Goal: Information Seeking & Learning: Learn about a topic

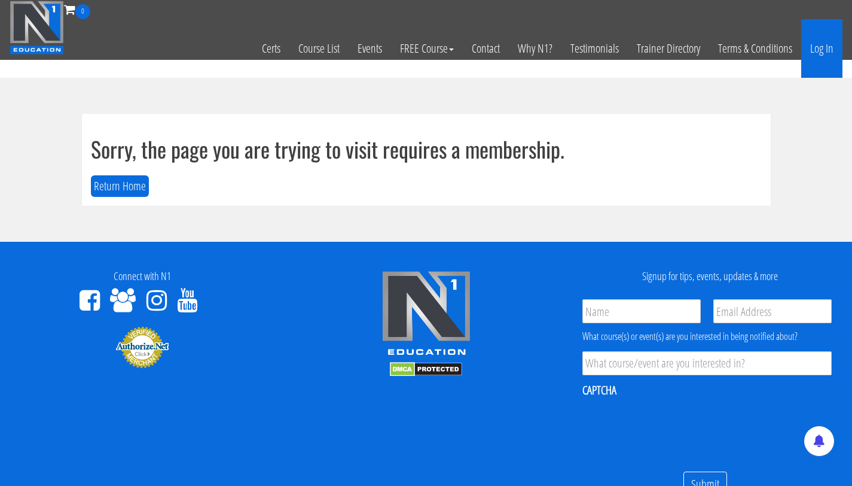
click at [817, 53] on link "Log In" at bounding box center [821, 48] width 41 height 59
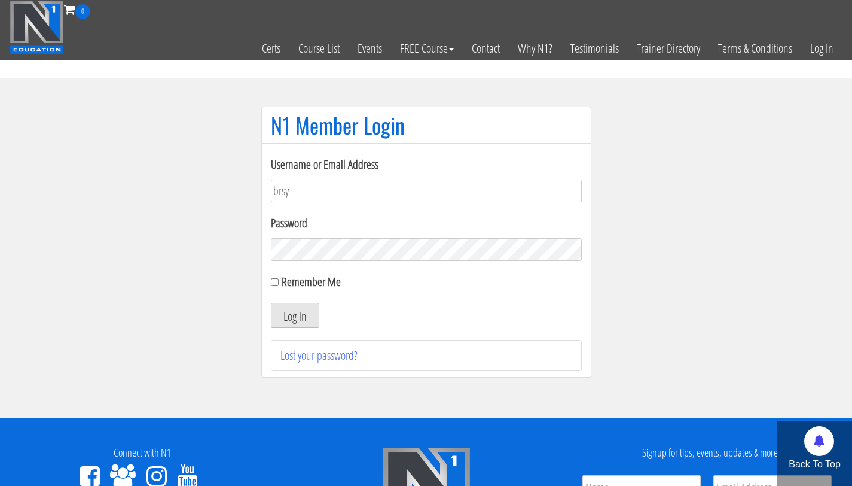
type input "bryan.williams@upr.edu"
click at [271, 303] on button "Log In" at bounding box center [295, 315] width 48 height 25
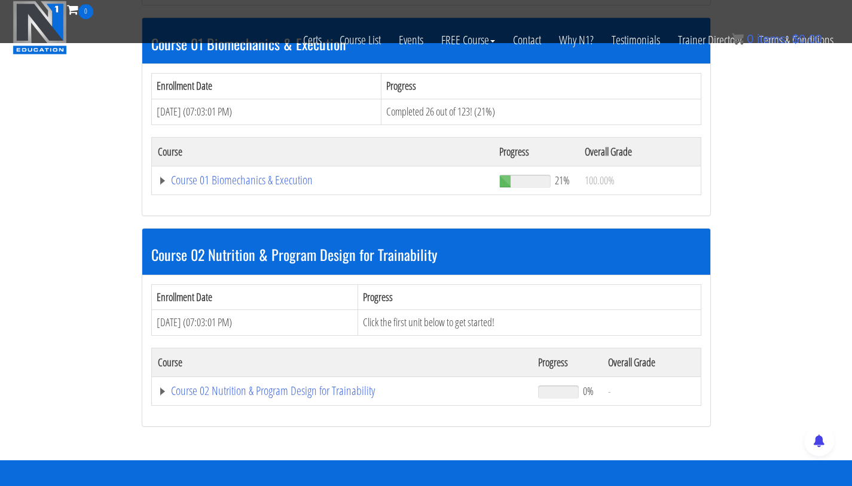
scroll to position [403, 0]
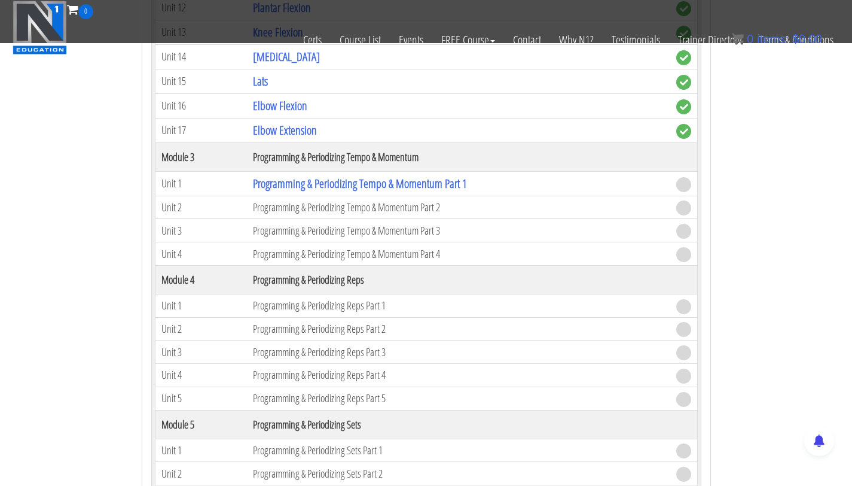
scroll to position [1131, 0]
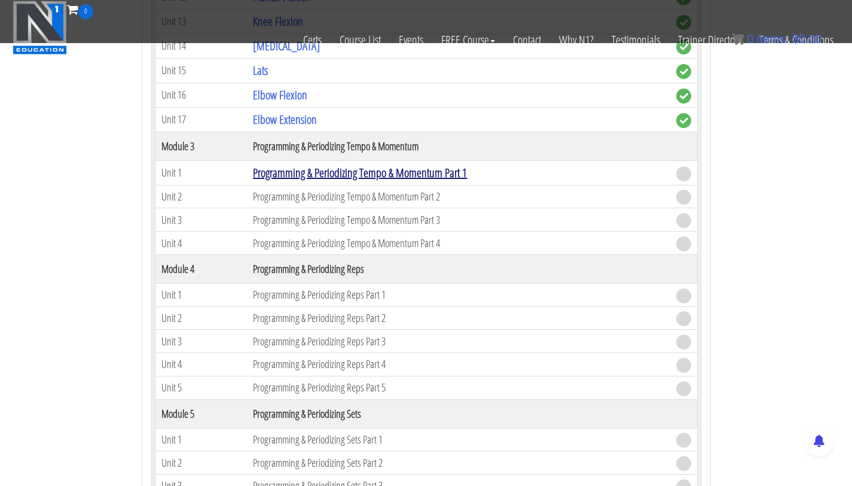
click at [295, 175] on link "Programming & Periodizing Tempo & Momentum Part 1" at bounding box center [360, 172] width 214 height 16
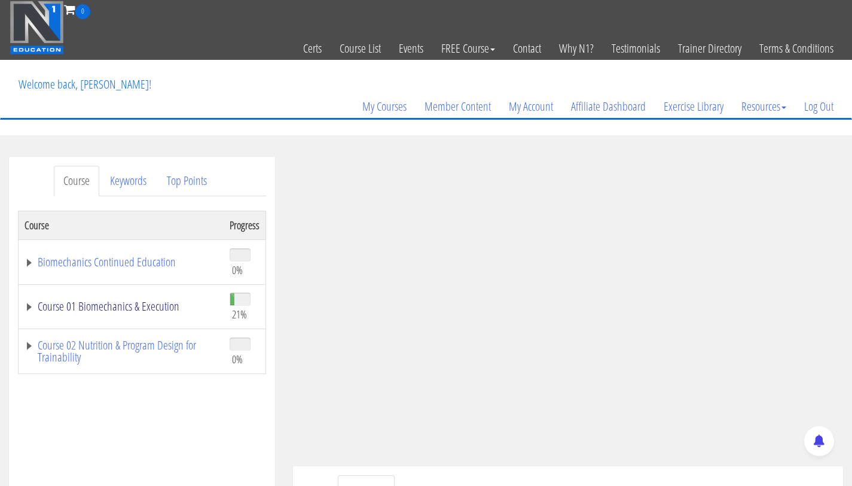
click at [145, 306] on link "Course 01 Biomechanics & Execution" at bounding box center [121, 306] width 193 height 12
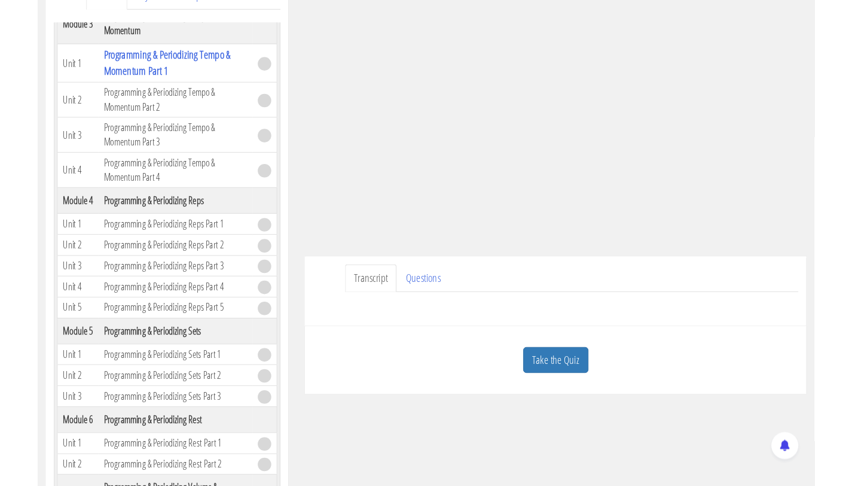
scroll to position [862, 0]
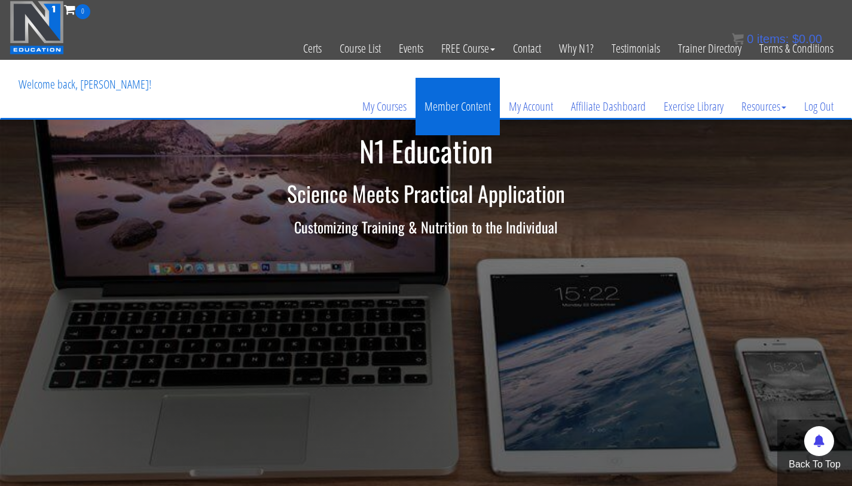
click at [443, 105] on link "Member Content" at bounding box center [458, 106] width 84 height 57
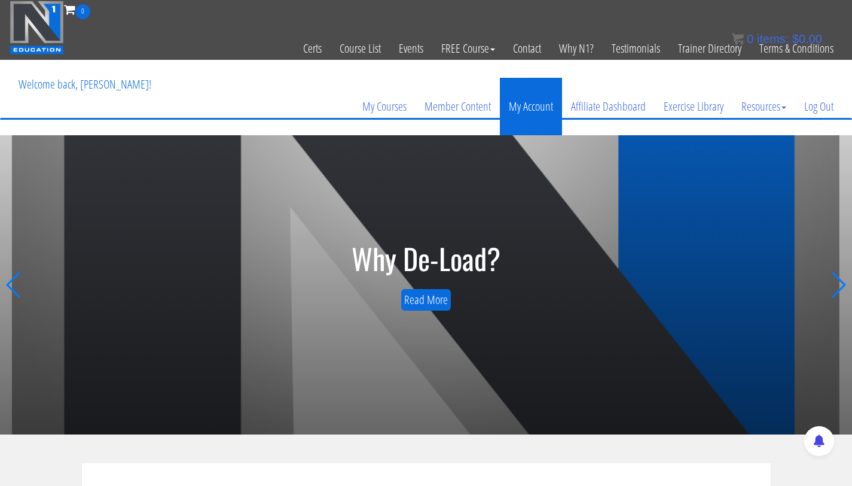
click at [534, 112] on link "My Account" at bounding box center [531, 106] width 62 height 57
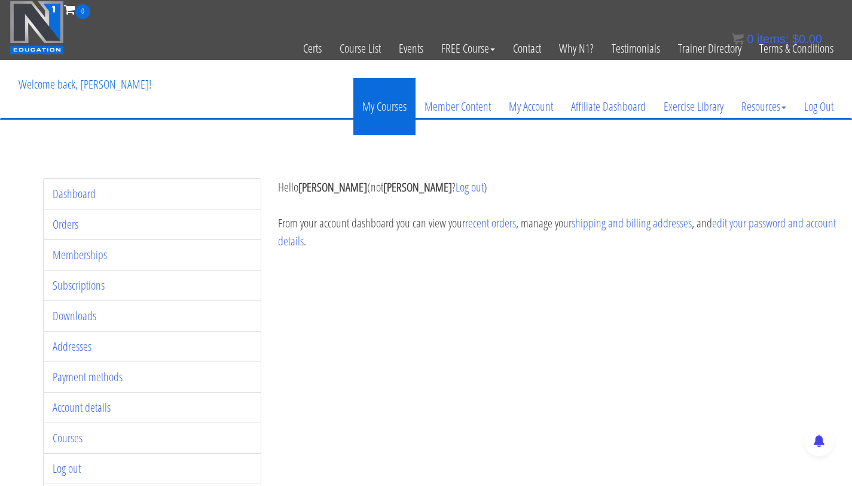
click at [388, 107] on link "My Courses" at bounding box center [384, 106] width 62 height 57
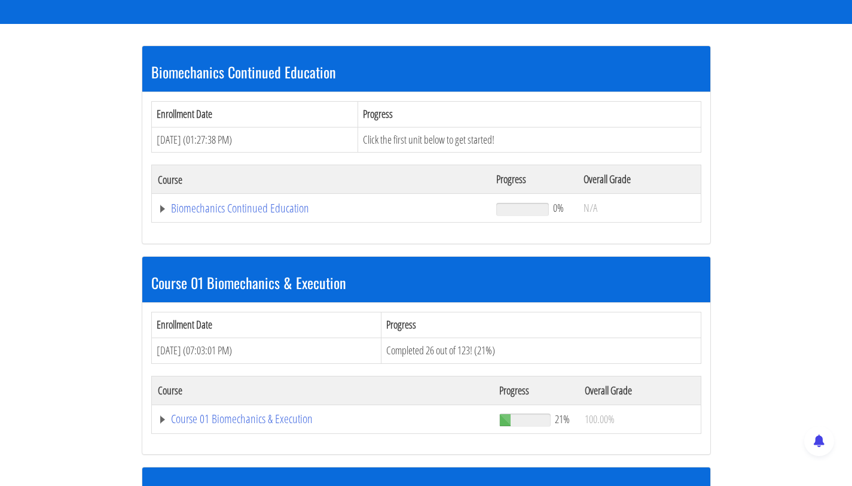
scroll to position [213, 0]
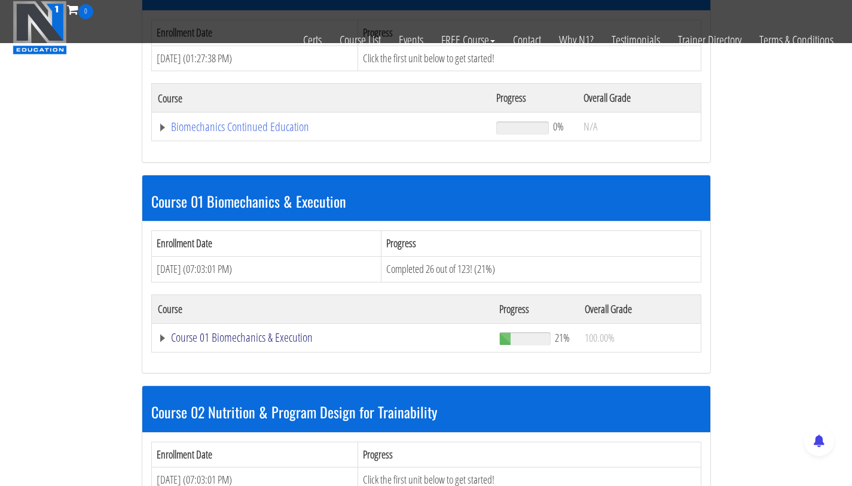
click at [197, 133] on link "Course 01 Biomechanics & Execution" at bounding box center [321, 127] width 327 height 12
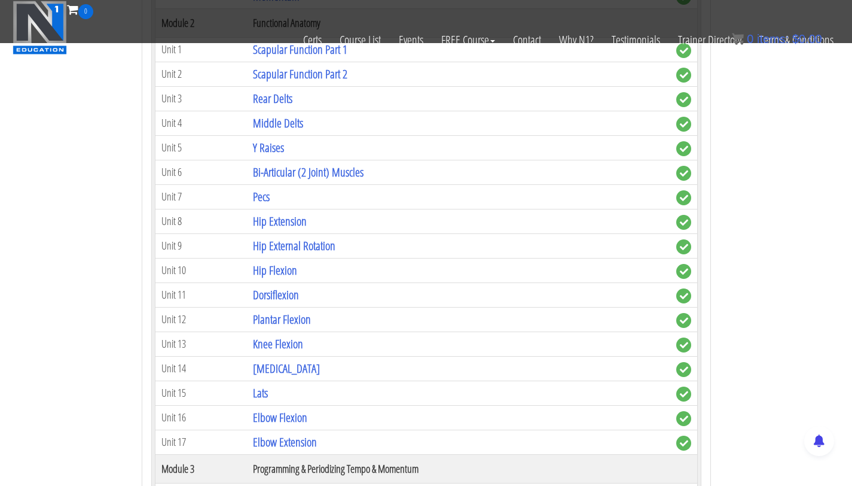
scroll to position [899, 0]
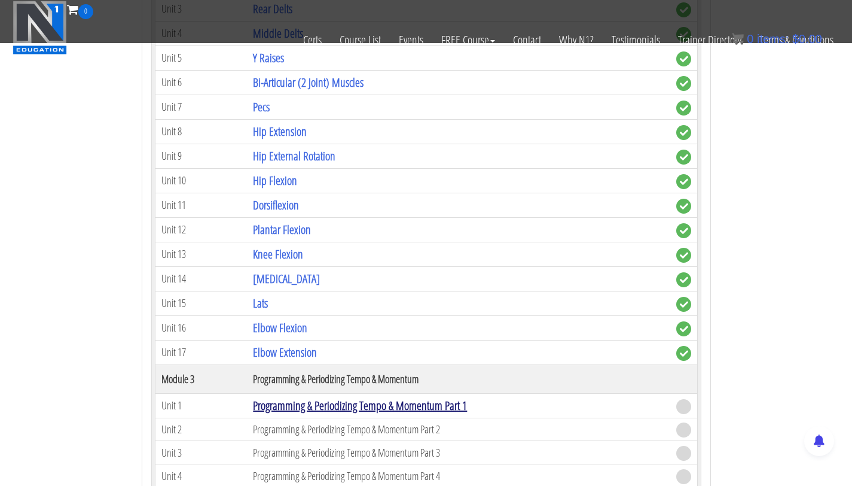
click at [298, 409] on link "Programming & Periodizing Tempo & Momentum Part 1" at bounding box center [360, 405] width 214 height 16
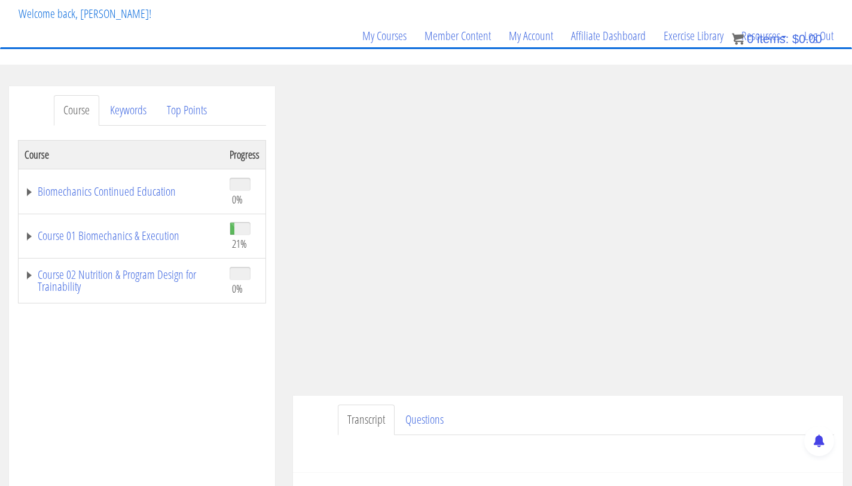
scroll to position [115, 0]
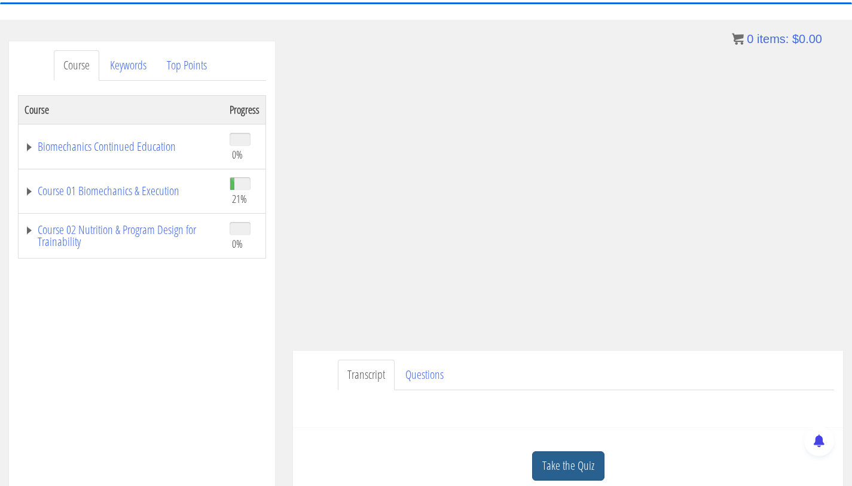
click at [579, 468] on link "Take the Quiz" at bounding box center [568, 465] width 72 height 29
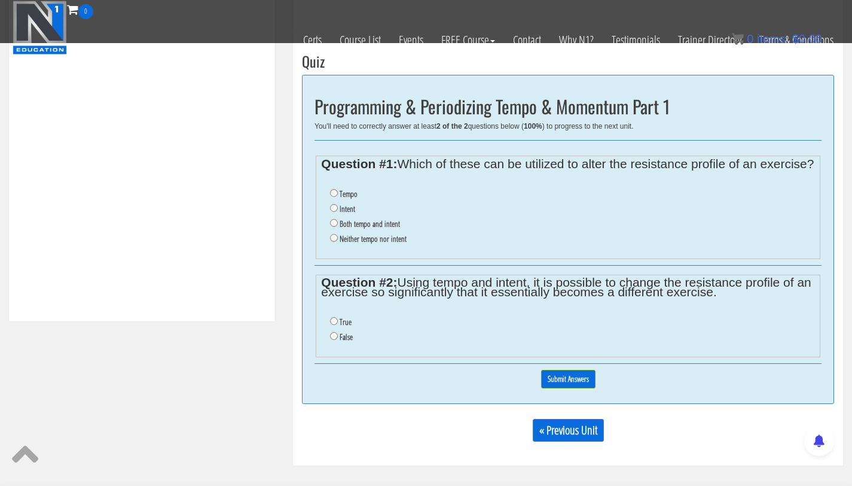
scroll to position [436, 0]
click at [334, 196] on input "Tempo" at bounding box center [334, 192] width 8 height 8
radio input "true"
click at [336, 226] on input "Both tempo and intent" at bounding box center [334, 222] width 8 height 8
radio input "true"
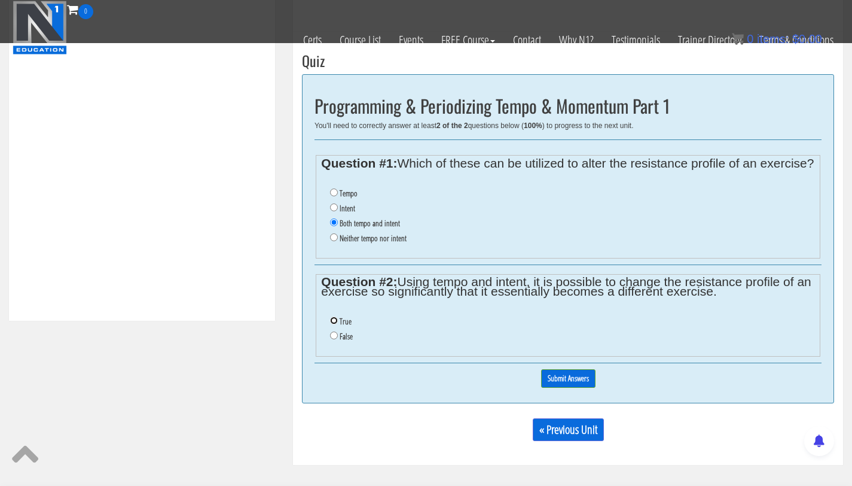
click at [335, 324] on input "True" at bounding box center [334, 320] width 8 height 8
radio input "true"
click at [561, 387] on input "Submit Answers" at bounding box center [568, 378] width 54 height 19
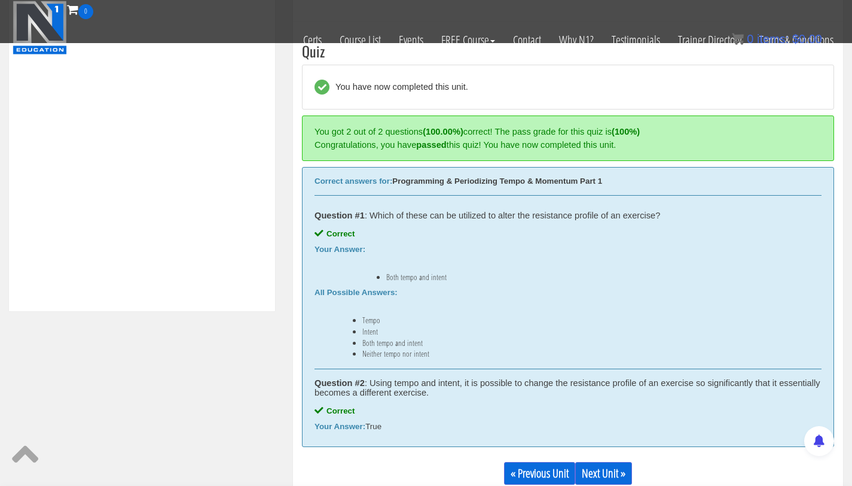
scroll to position [450, 0]
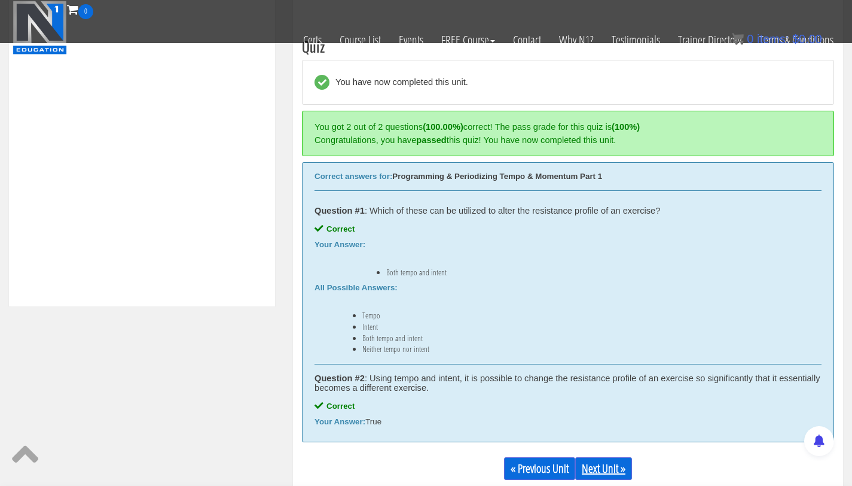
click at [605, 471] on link "Next Unit »" at bounding box center [603, 468] width 57 height 23
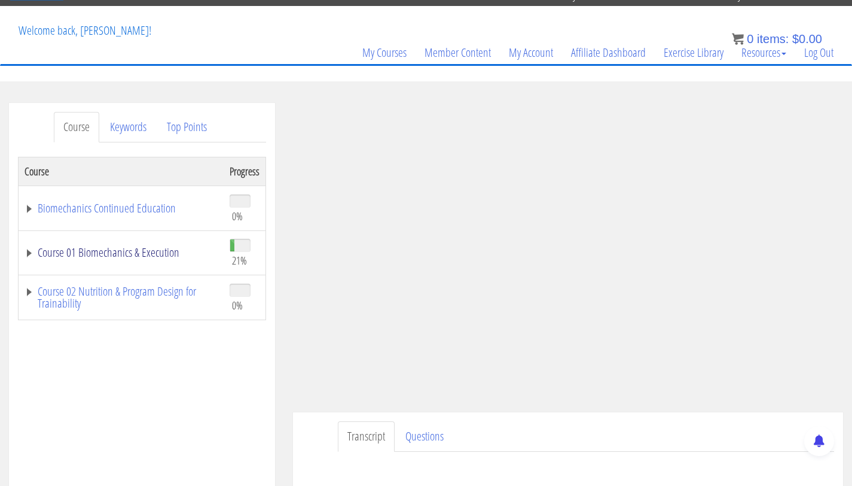
scroll to position [48, 0]
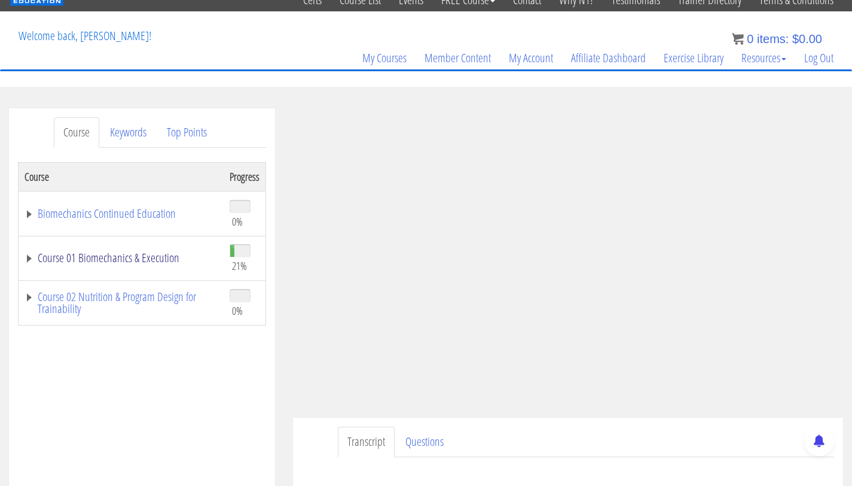
click at [126, 260] on link "Course 01 Biomechanics & Execution" at bounding box center [121, 258] width 193 height 12
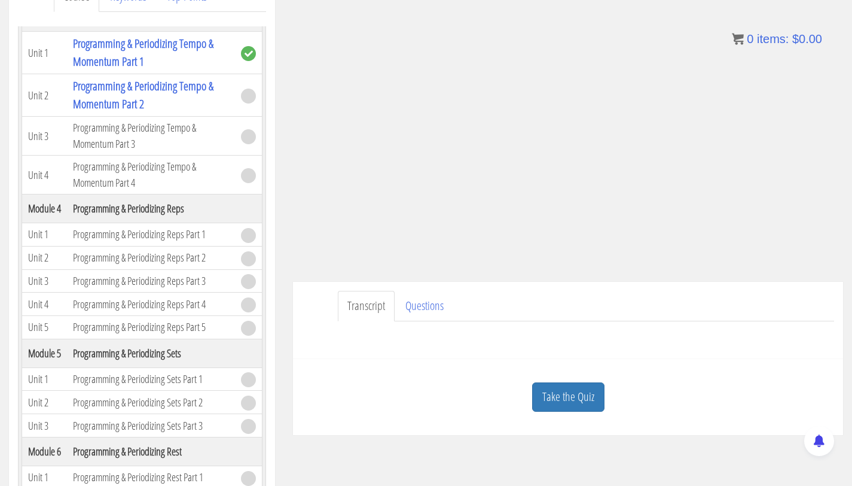
scroll to position [189, 0]
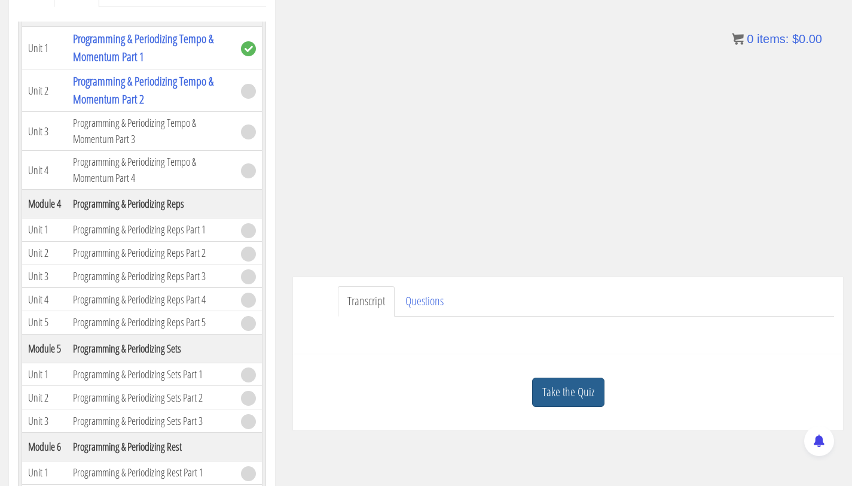
click at [560, 389] on link "Take the Quiz" at bounding box center [568, 391] width 72 height 29
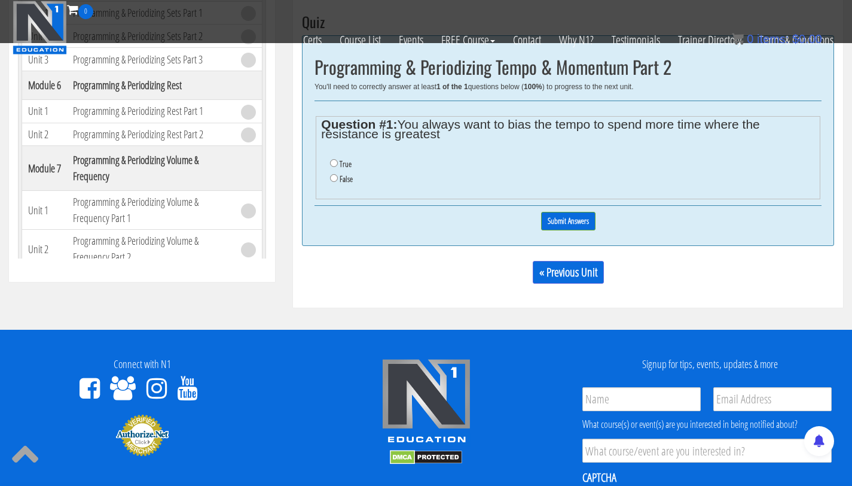
scroll to position [447, 0]
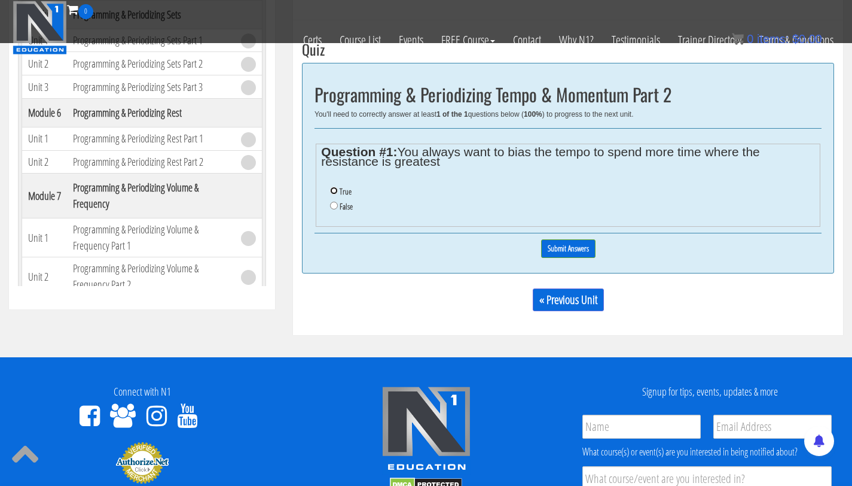
click at [336, 191] on input "True" at bounding box center [334, 191] width 8 height 8
radio input "true"
click at [585, 242] on input "Submit Answers" at bounding box center [568, 248] width 54 height 19
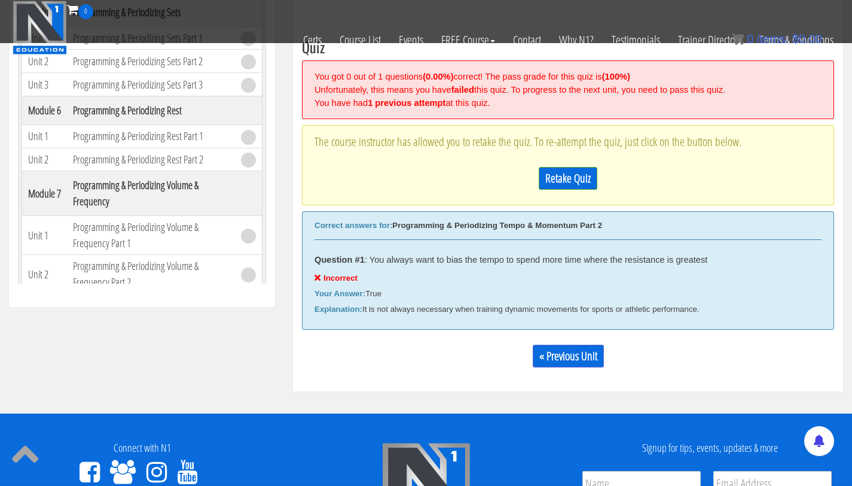
scroll to position [450, 0]
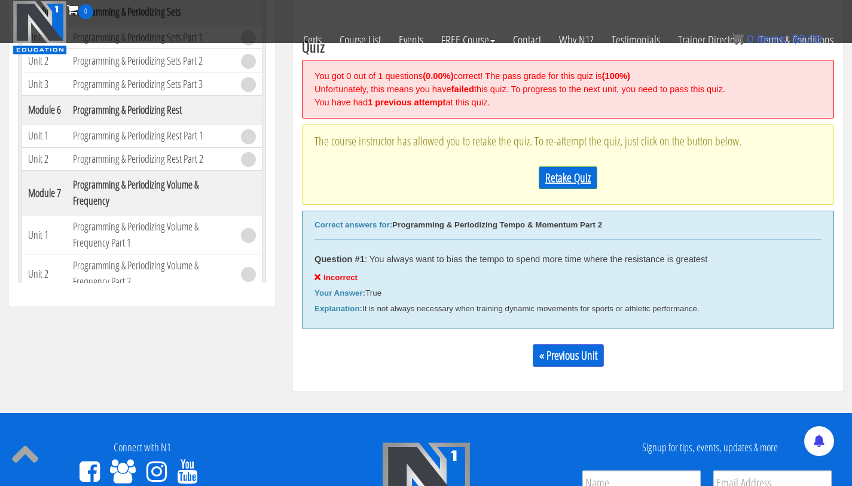
click at [585, 184] on link "Retake Quiz" at bounding box center [568, 177] width 59 height 23
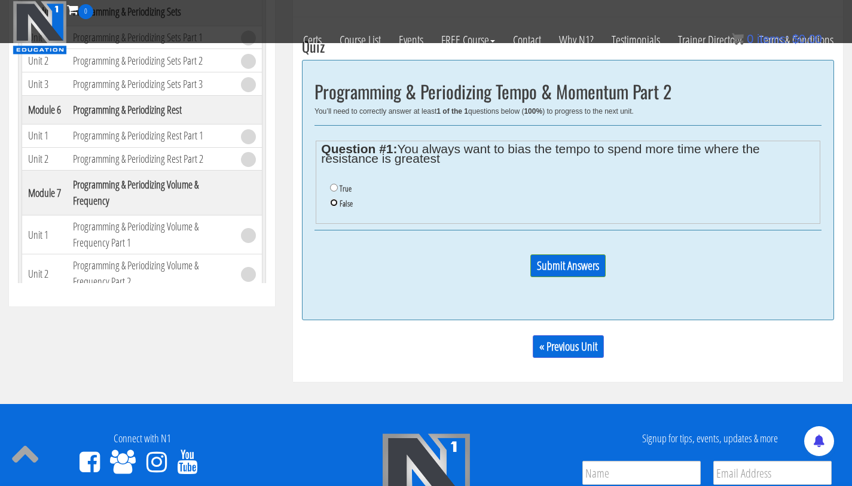
click at [334, 202] on input "False" at bounding box center [334, 203] width 8 height 8
radio input "true"
click at [565, 269] on input "Submit Answers" at bounding box center [567, 265] width 75 height 23
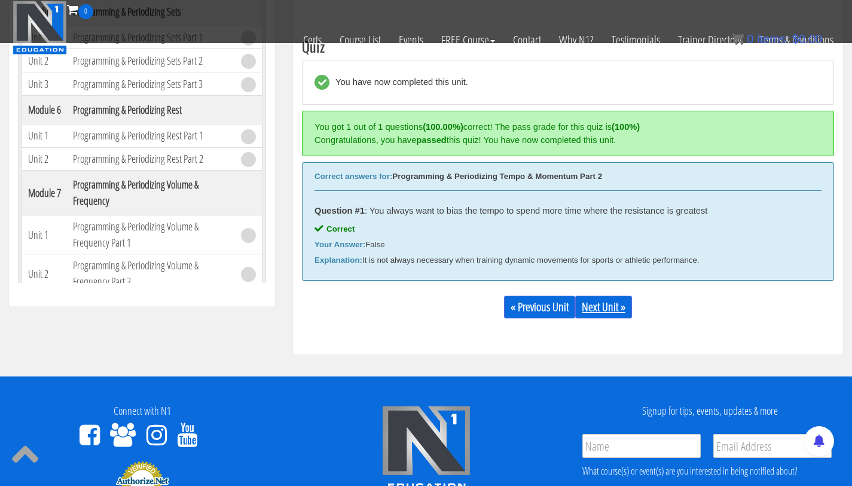
click at [605, 313] on link "Next Unit »" at bounding box center [603, 306] width 57 height 23
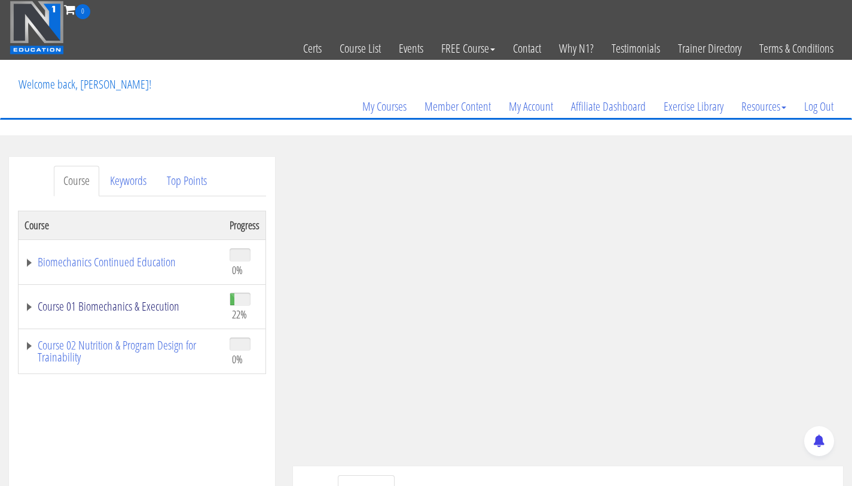
click at [127, 309] on link "Course 01 Biomechanics & Execution" at bounding box center [121, 306] width 193 height 12
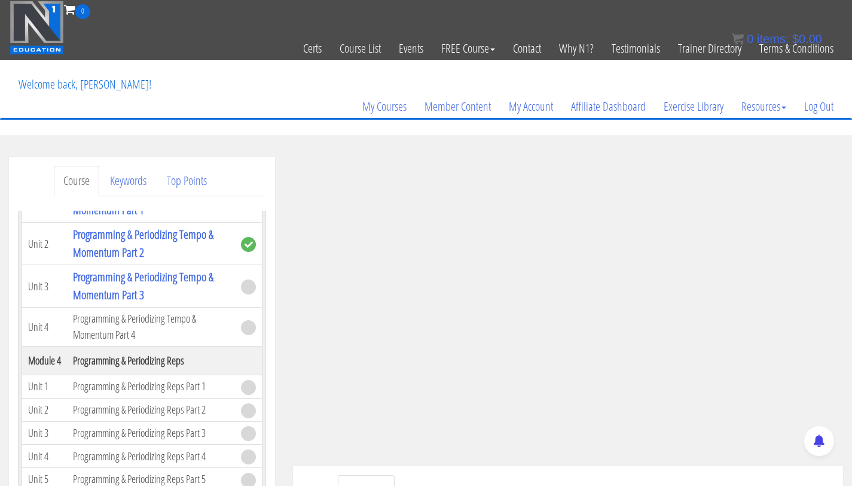
scroll to position [935, 0]
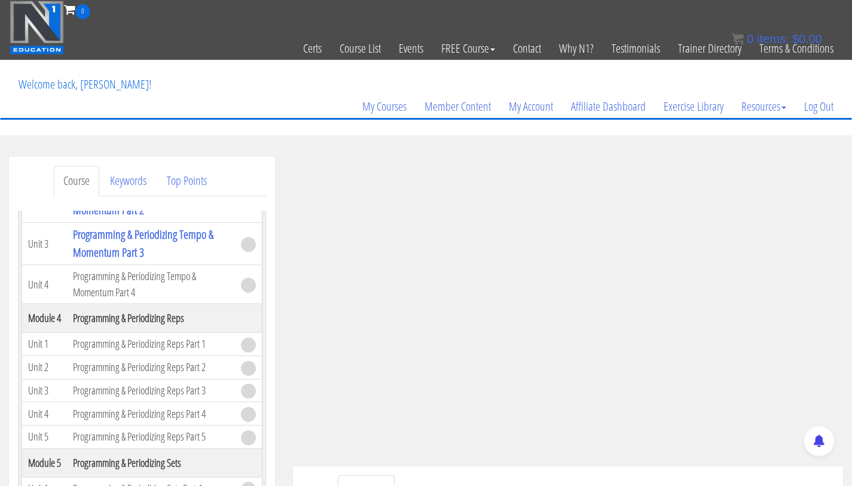
click at [94, 265] on td "Programming & Periodizing Tempo & Momentum Part 3" at bounding box center [151, 243] width 168 height 42
click at [97, 260] on link "Programming & Periodizing Tempo & Momentum Part 3" at bounding box center [143, 243] width 141 height 34
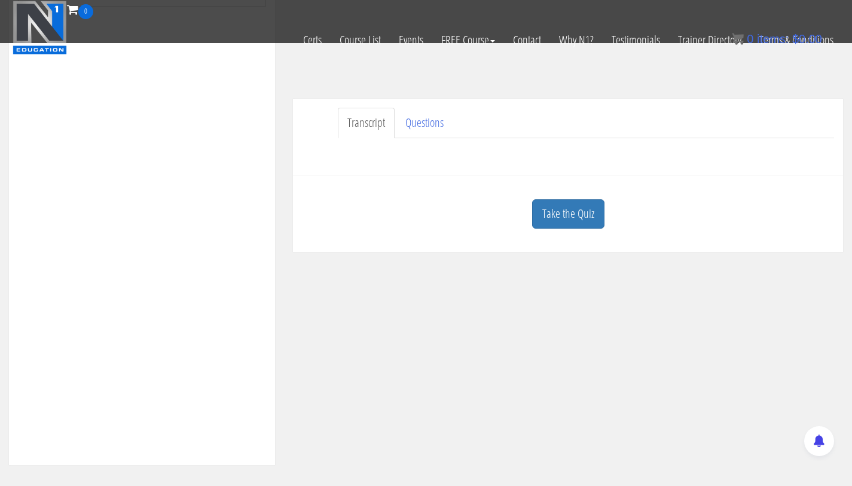
scroll to position [288, 0]
click at [559, 210] on link "Take the Quiz" at bounding box center [568, 217] width 72 height 29
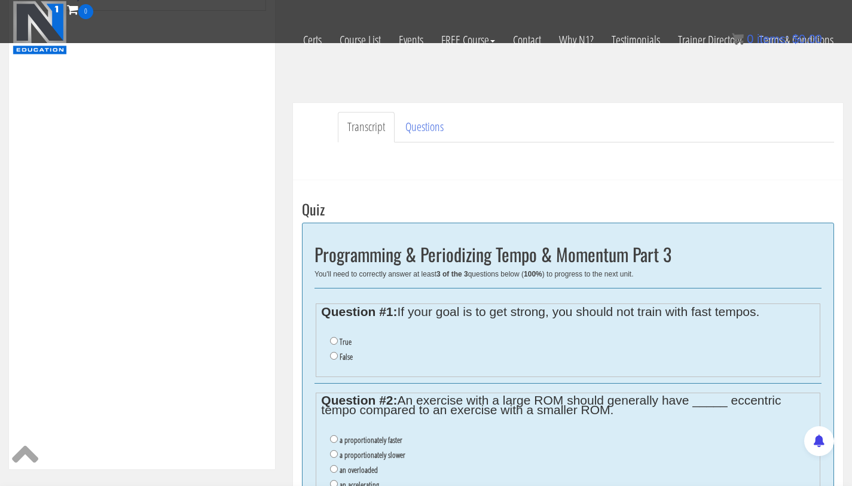
click at [334, 335] on li "True" at bounding box center [572, 341] width 484 height 15
click at [334, 340] on input "True" at bounding box center [334, 341] width 8 height 8
radio input "true"
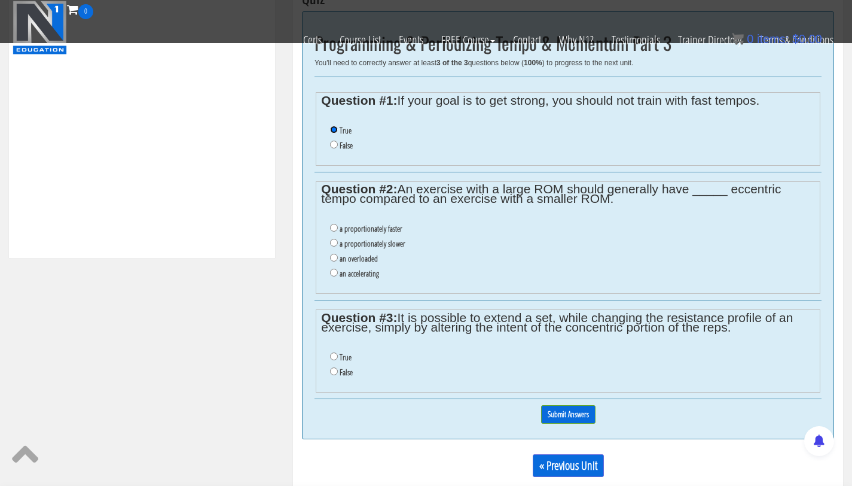
scroll to position [506, 0]
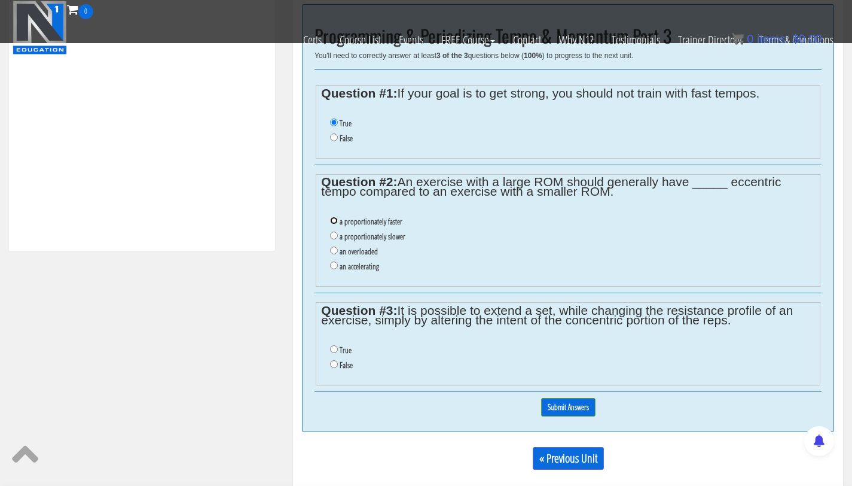
click at [331, 219] on input "a proportionately faster" at bounding box center [334, 220] width 8 height 8
radio input "true"
click at [335, 349] on input "True" at bounding box center [334, 349] width 8 height 8
radio input "true"
click at [557, 408] on input "Submit Answers" at bounding box center [568, 407] width 54 height 19
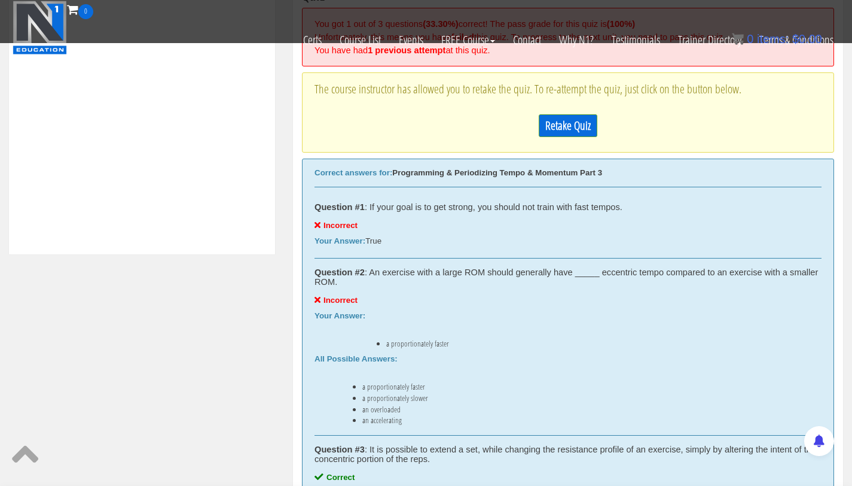
scroll to position [367, 0]
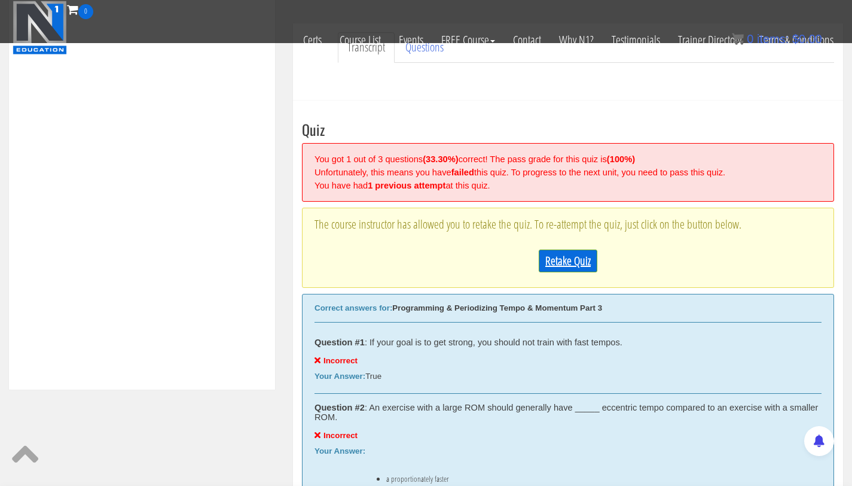
click at [566, 253] on link "Retake Quiz" at bounding box center [568, 260] width 59 height 23
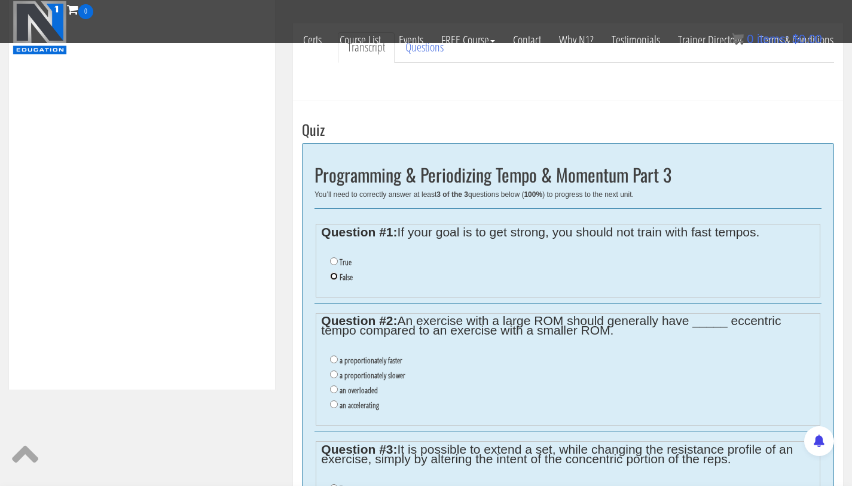
click at [335, 274] on input "False" at bounding box center [334, 276] width 8 height 8
radio input "true"
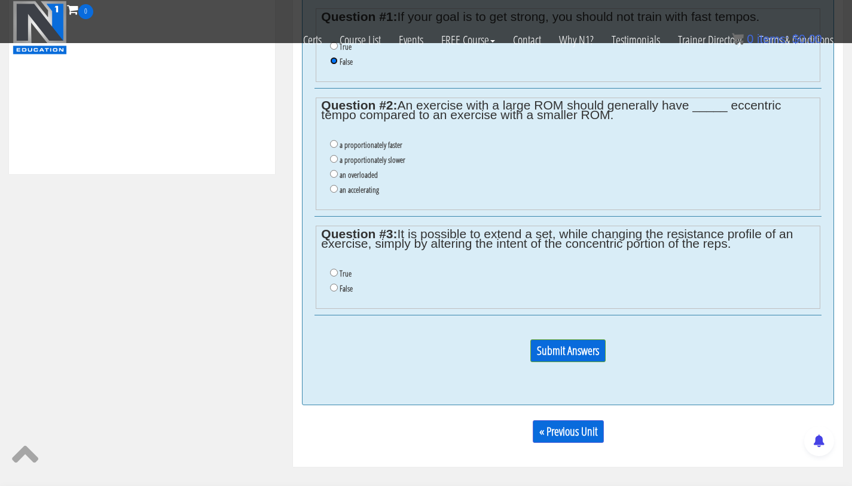
scroll to position [608, 0]
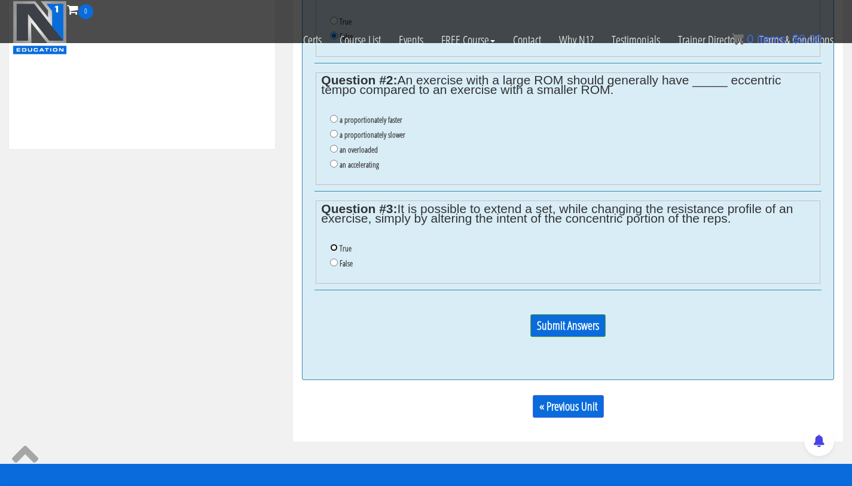
click at [333, 247] on input "True" at bounding box center [334, 247] width 8 height 8
radio input "true"
click at [336, 136] on input "a proportionately slower" at bounding box center [334, 134] width 8 height 8
radio input "true"
click at [573, 328] on input "Submit Answers" at bounding box center [567, 325] width 75 height 23
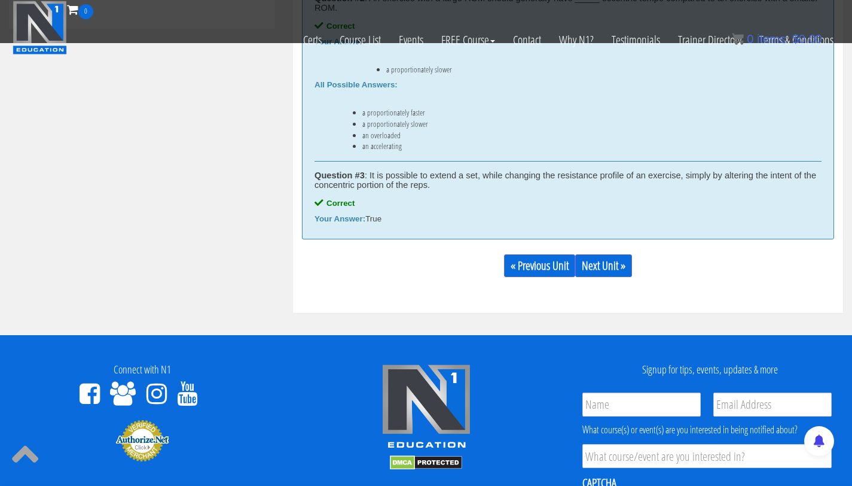
scroll to position [783, 0]
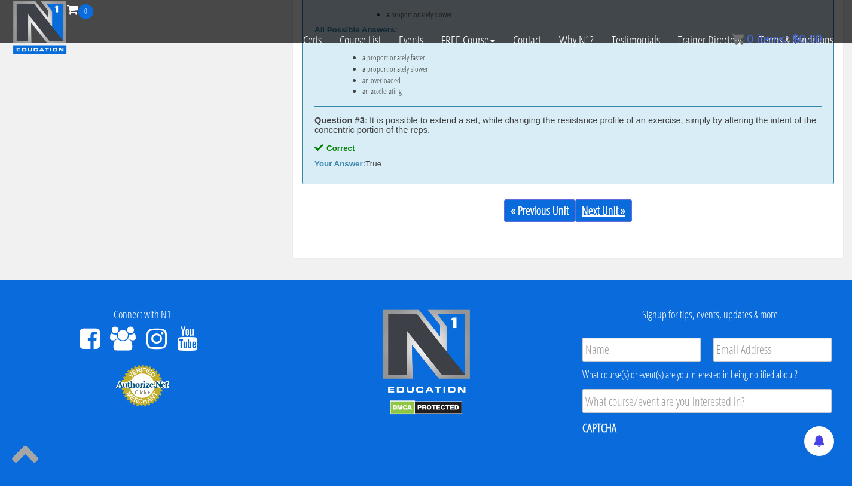
click at [614, 216] on link "Next Unit »" at bounding box center [603, 210] width 57 height 23
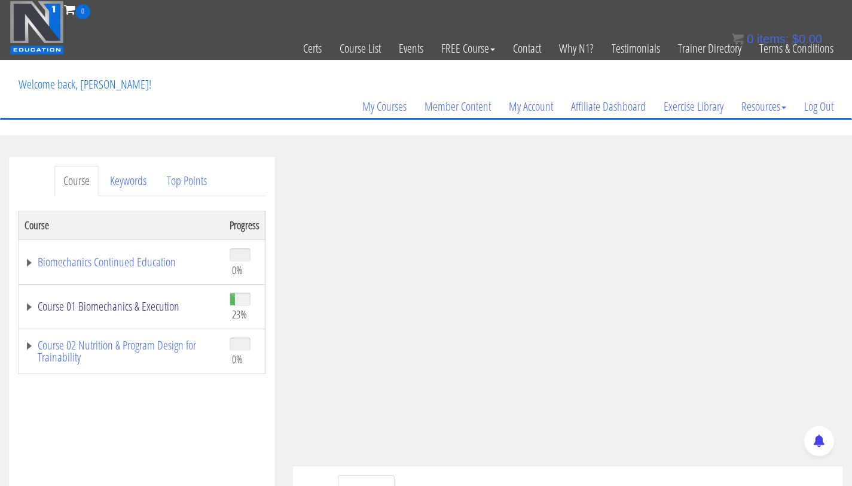
click at [133, 307] on link "Course 01 Biomechanics & Execution" at bounding box center [121, 306] width 193 height 12
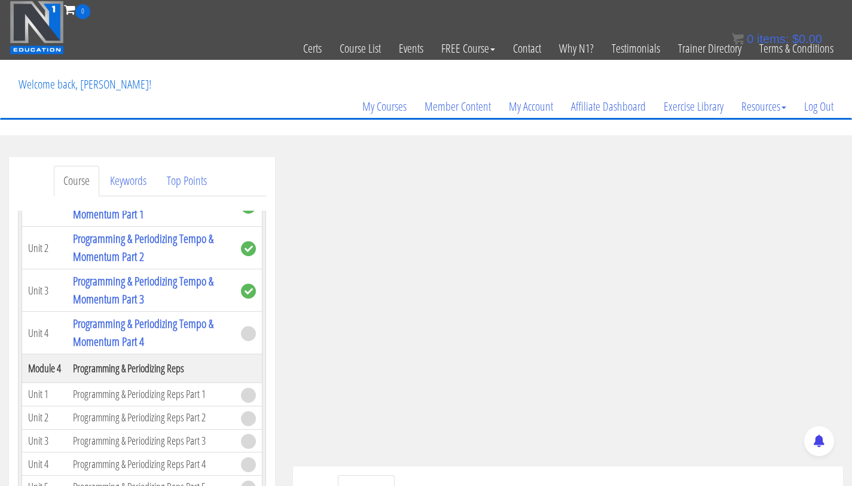
scroll to position [889, 0]
